Goal: Transaction & Acquisition: Download file/media

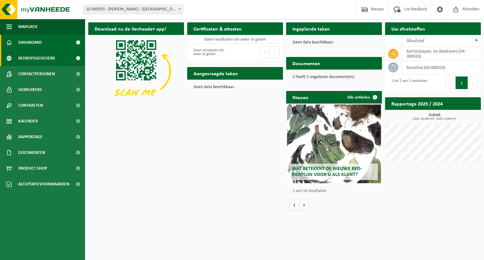
click at [39, 59] on span "Bedrijfsgegevens" at bounding box center [36, 58] width 37 height 16
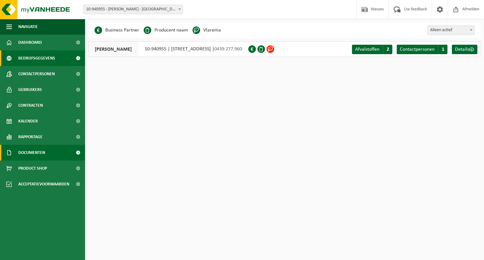
click at [38, 149] on span "Documenten" at bounding box center [31, 153] width 27 height 16
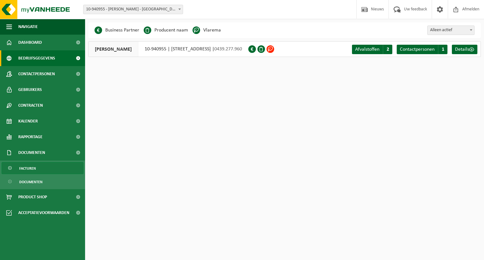
click at [29, 170] on span "Facturen" at bounding box center [27, 169] width 17 height 12
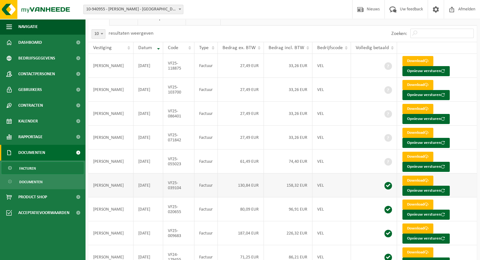
scroll to position [79, 0]
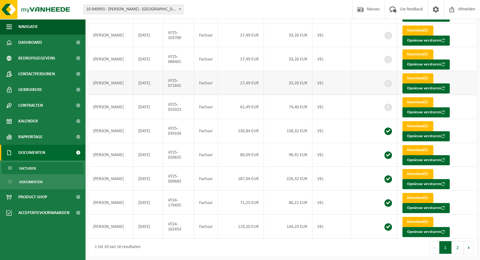
click at [388, 83] on span at bounding box center [388, 84] width 8 height 8
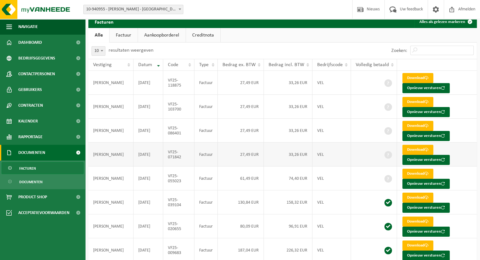
scroll to position [0, 0]
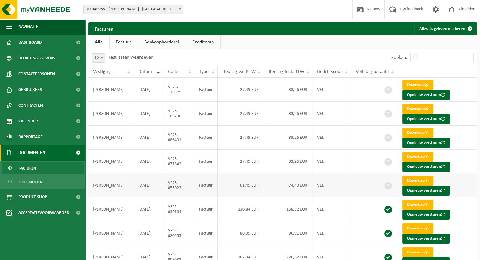
click at [418, 180] on link "Download" at bounding box center [417, 181] width 31 height 10
click at [410, 155] on link "Download" at bounding box center [417, 157] width 31 height 10
click at [415, 131] on link "Download" at bounding box center [417, 133] width 31 height 10
click at [416, 109] on link "Download" at bounding box center [417, 109] width 31 height 10
click at [409, 84] on link "Download" at bounding box center [417, 85] width 31 height 10
